Goal: Task Accomplishment & Management: Manage account settings

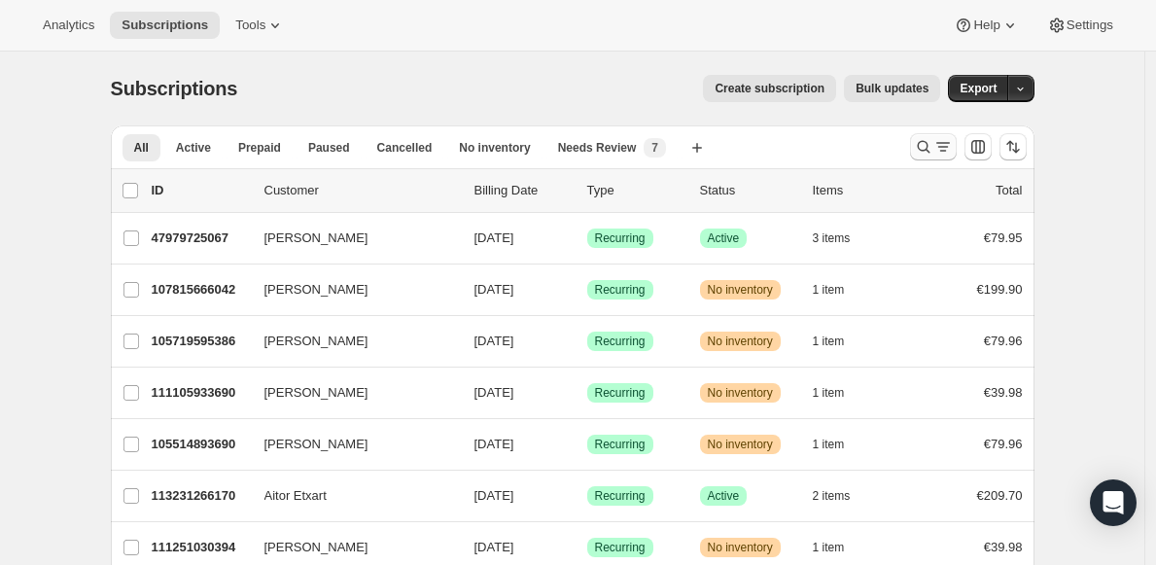
click at [919, 144] on icon "Search and filter results" at bounding box center [923, 146] width 19 height 19
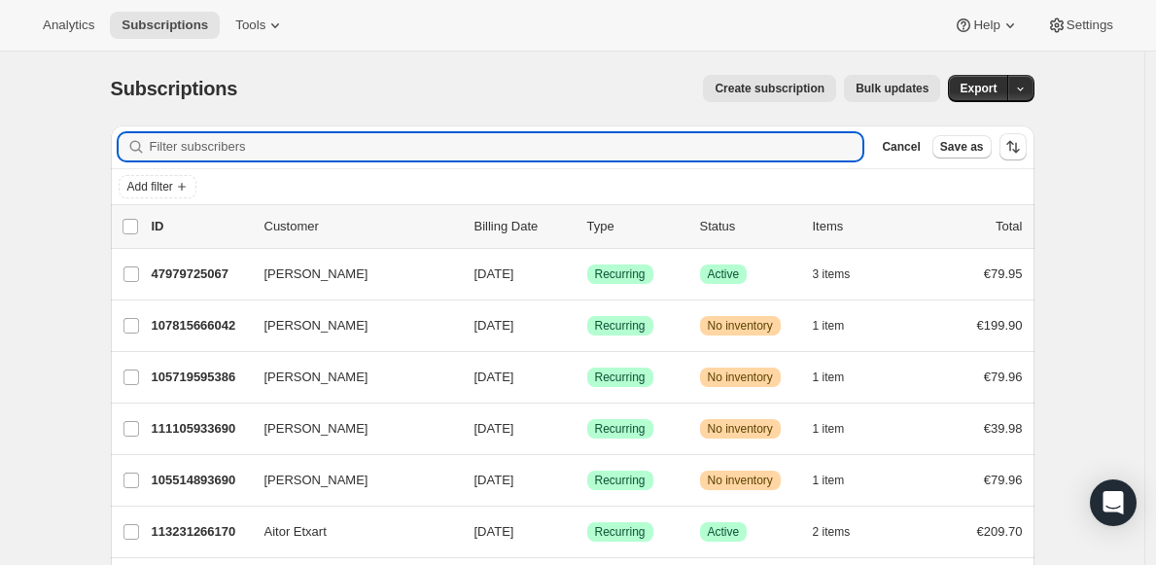
paste input "[PERSON_NAME]"
type input "[PERSON_NAME]"
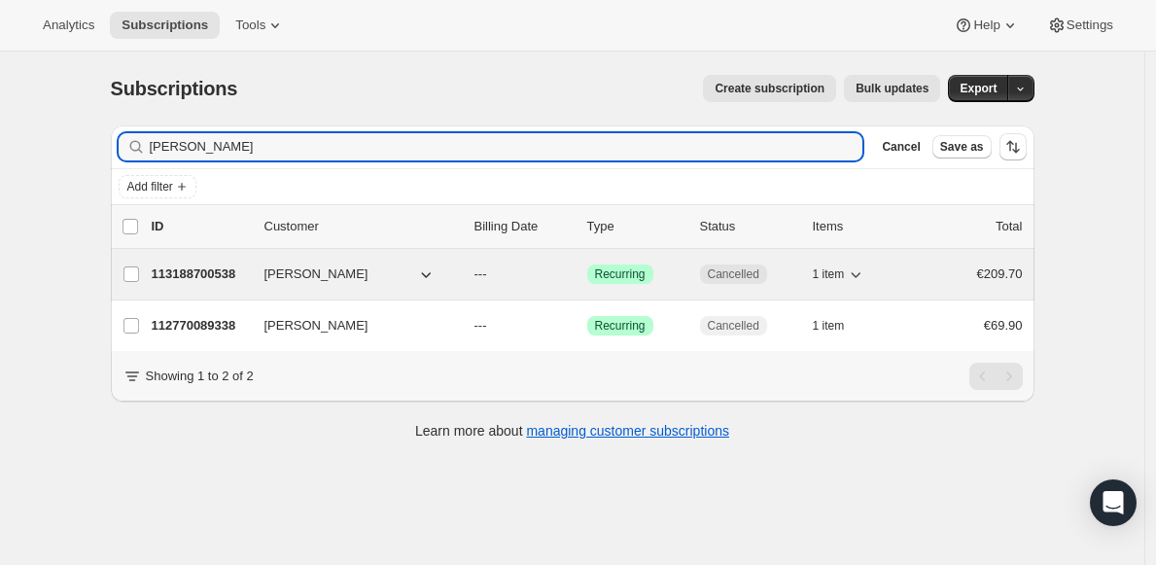
click at [217, 269] on p "113188700538" at bounding box center [200, 273] width 97 height 19
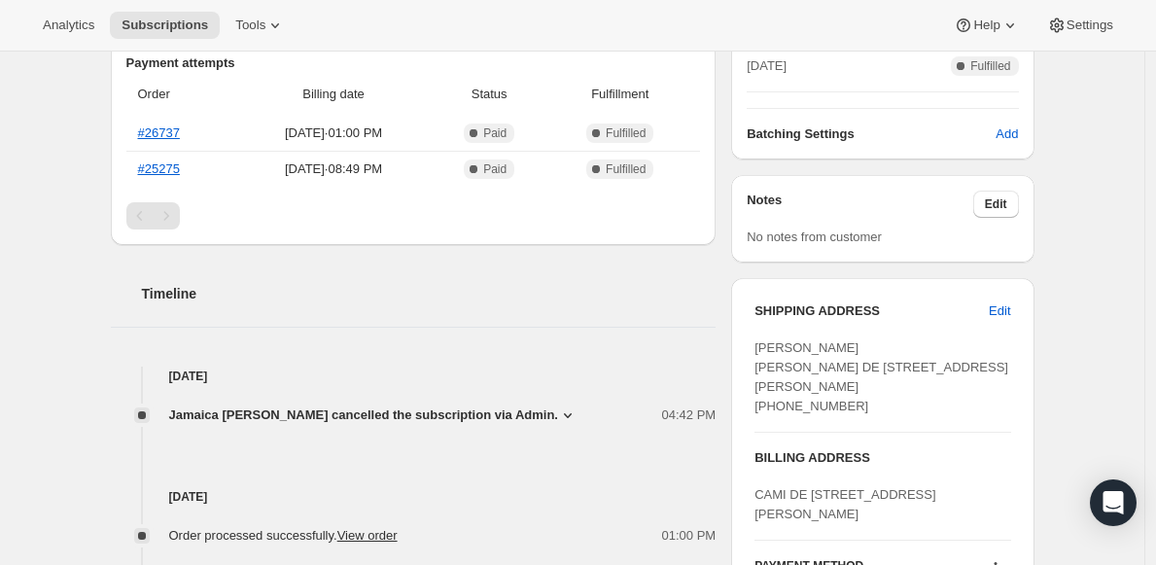
scroll to position [475, 0]
